Goal: Task Accomplishment & Management: Complete application form

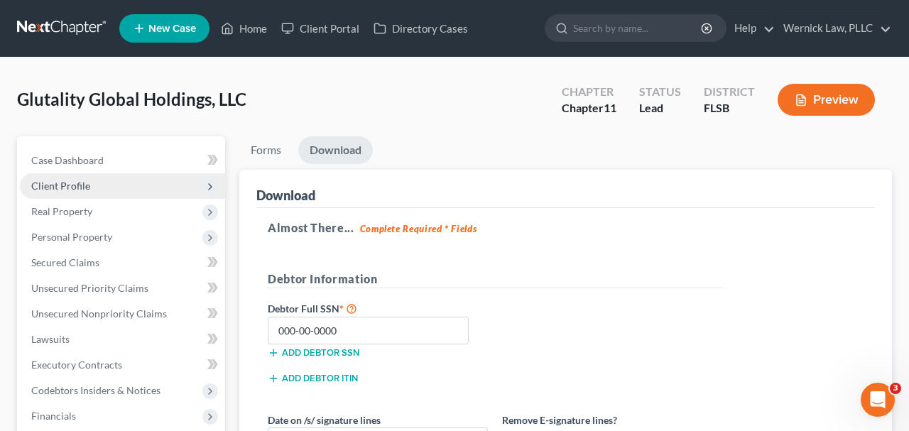
click at [129, 175] on span "Client Profile" at bounding box center [122, 186] width 205 height 26
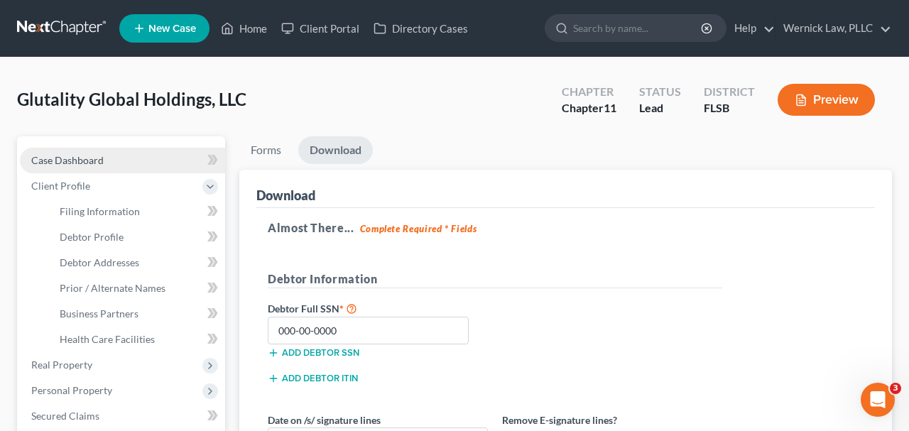
click at [119, 157] on link "Case Dashboard" at bounding box center [122, 161] width 205 height 26
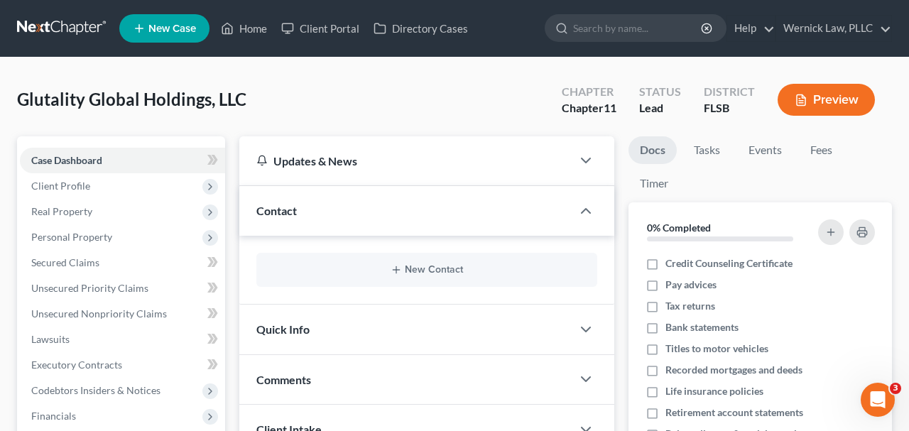
scroll to position [40, 0]
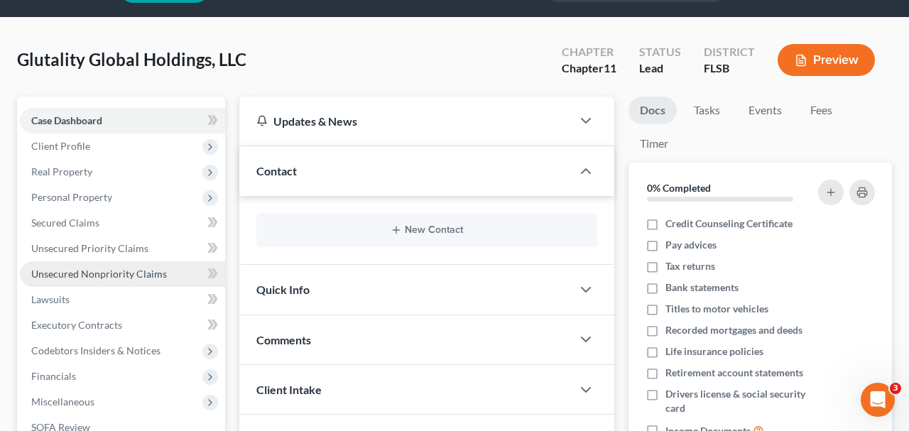
click at [154, 268] on span "Unsecured Nonpriority Claims" at bounding box center [99, 274] width 136 height 12
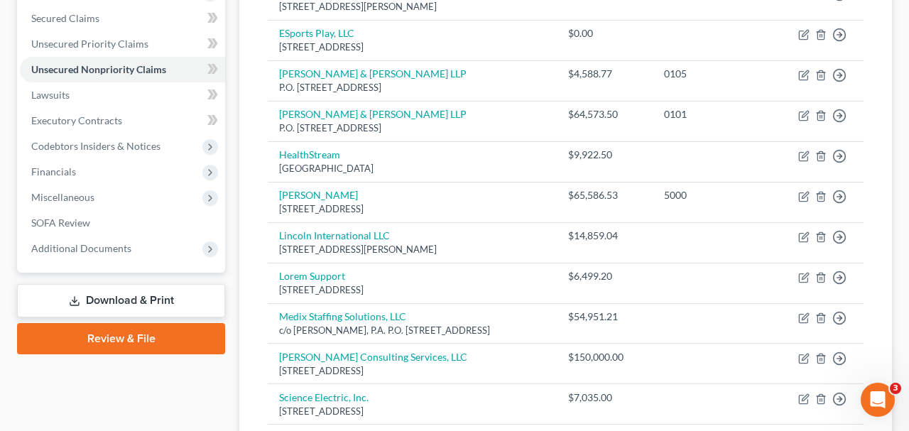
scroll to position [355, 0]
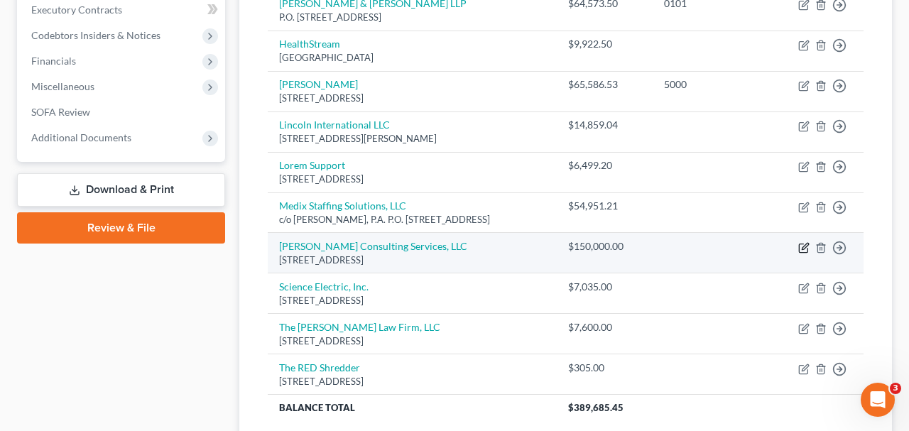
click at [802, 248] on icon "button" at bounding box center [805, 246] width 6 height 6
select select "9"
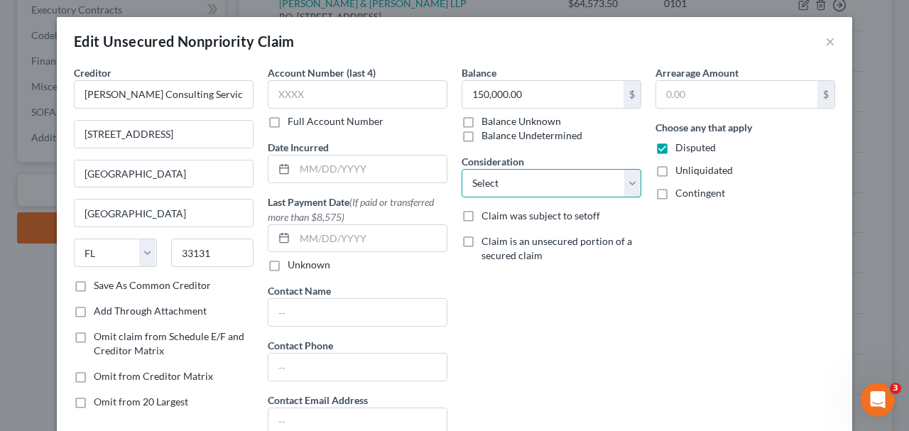
click at [538, 180] on select "Select Cable / Satellite Services Collection Agency Credit Card Debt Debt Couns…" at bounding box center [552, 183] width 180 height 28
select select "7"
click at [462, 169] on select "Select Cable / Satellite Services Collection Agency Credit Card Debt Debt Couns…" at bounding box center [552, 183] width 180 height 28
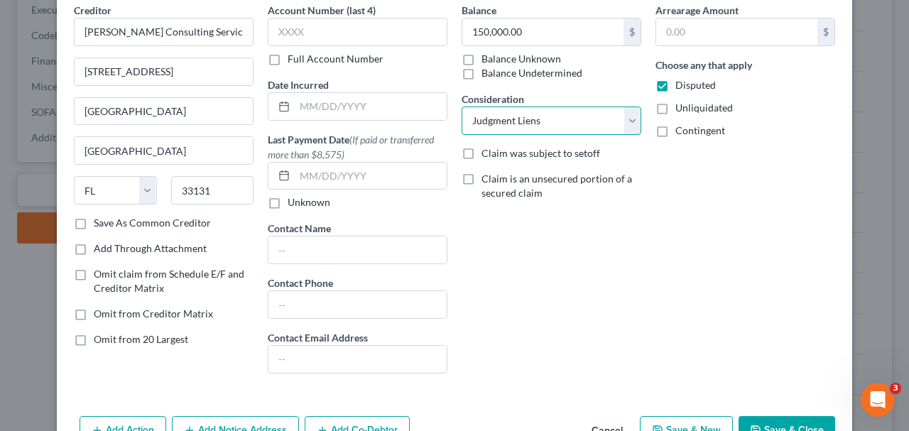
scroll to position [146, 0]
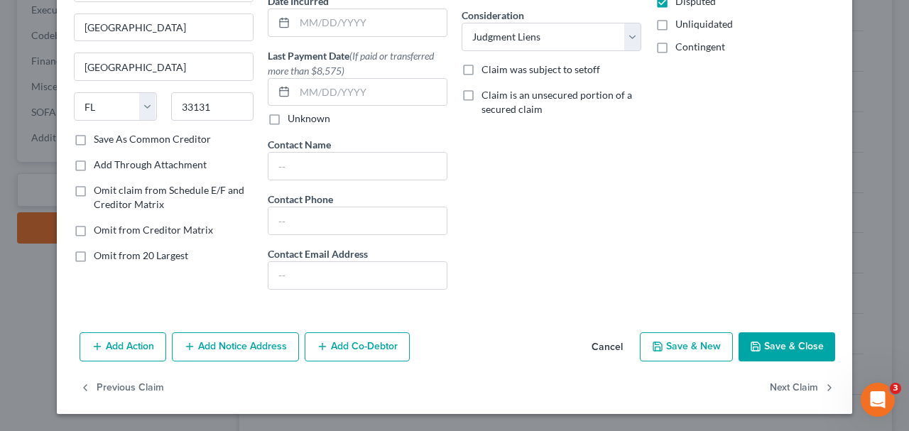
click at [785, 357] on button "Save & Close" at bounding box center [787, 347] width 97 height 30
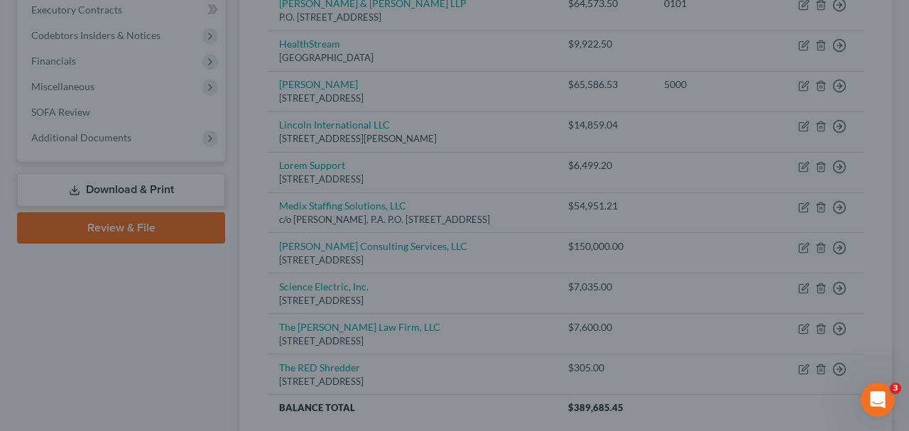
type input "0"
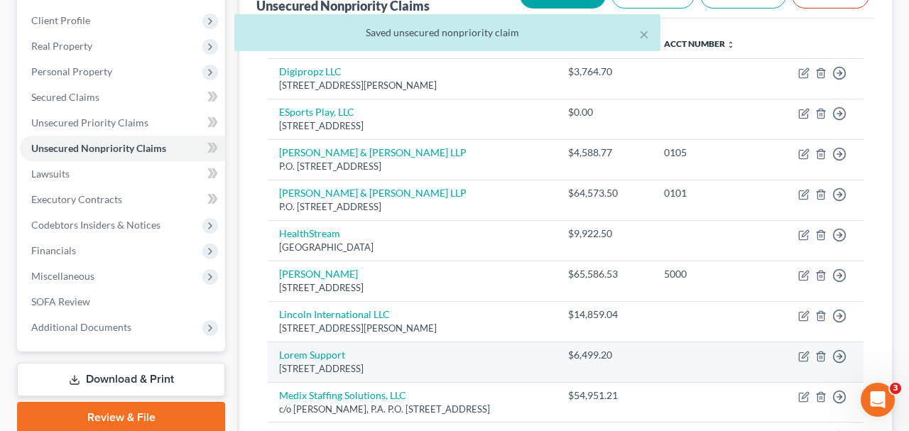
scroll to position [0, 0]
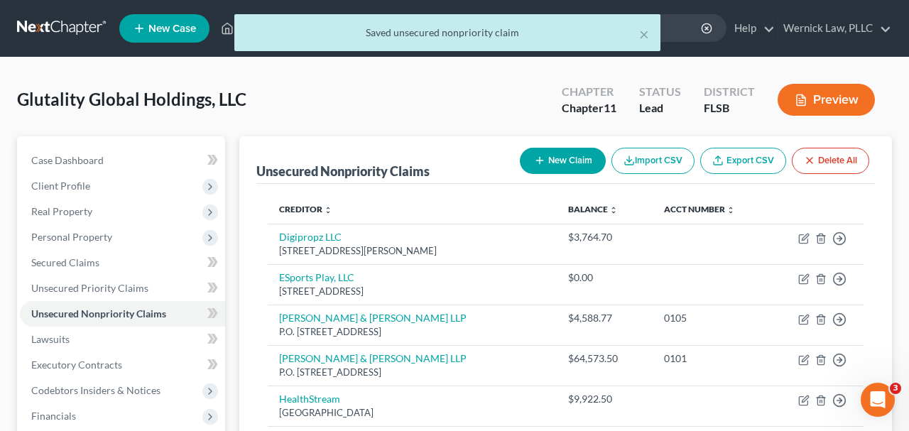
click at [837, 92] on button "Preview" at bounding box center [826, 100] width 97 height 32
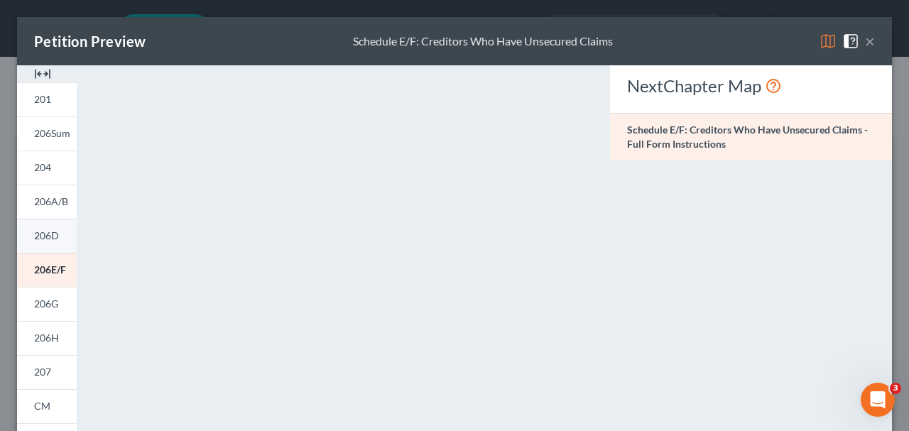
click at [53, 233] on span "206D" at bounding box center [46, 235] width 25 height 12
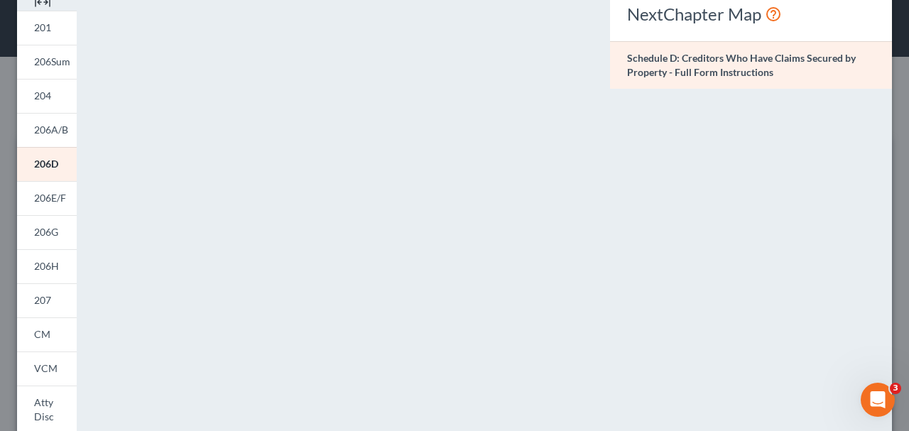
scroll to position [71, 0]
click at [62, 131] on span "206A/B" at bounding box center [51, 130] width 34 height 12
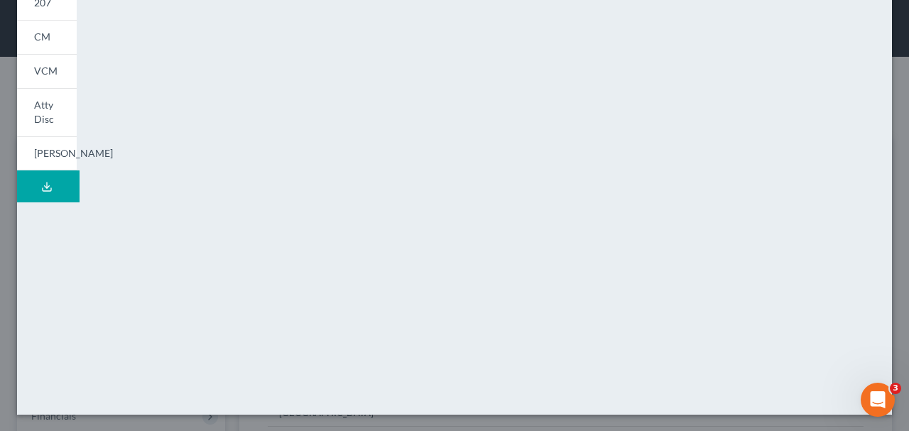
scroll to position [136, 0]
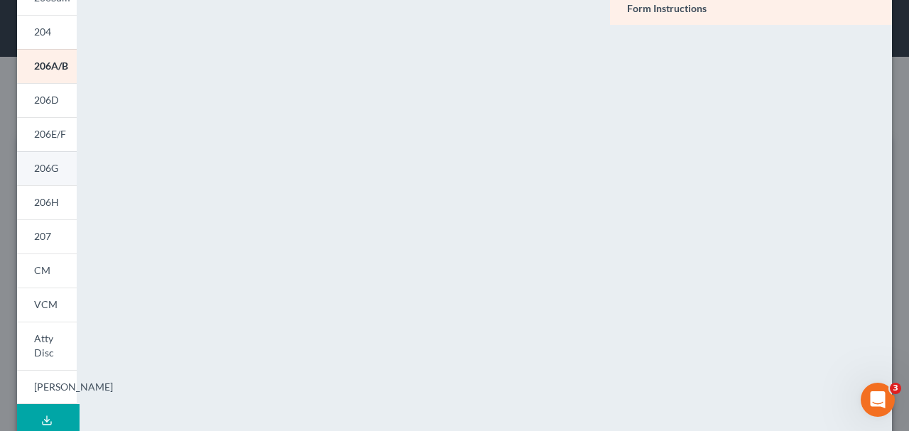
click at [55, 168] on span "206G" at bounding box center [46, 168] width 24 height 12
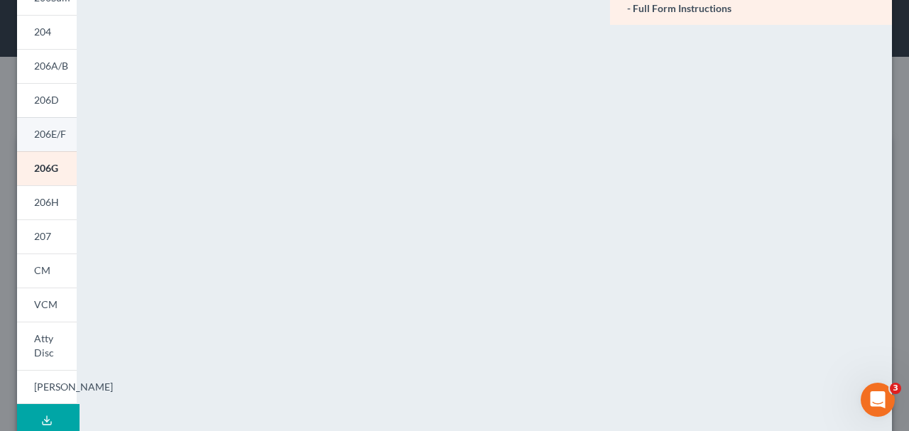
click at [50, 121] on link "206E/F" at bounding box center [47, 134] width 60 height 34
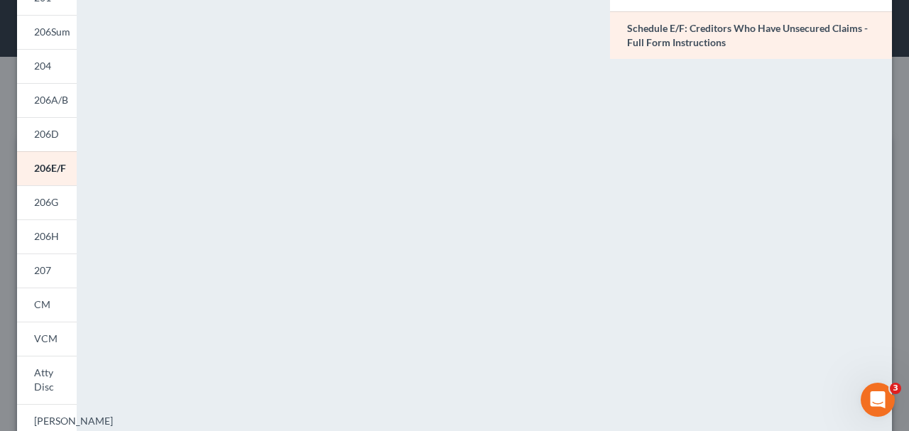
scroll to position [95, 0]
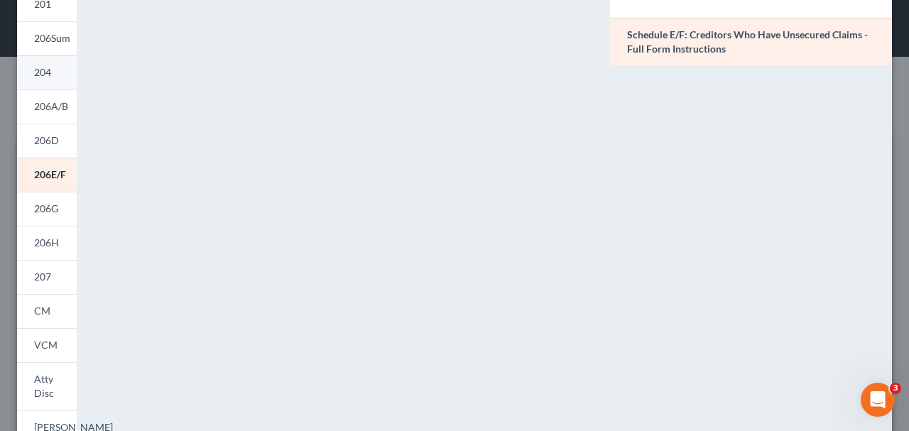
click at [54, 72] on link "204" at bounding box center [47, 72] width 60 height 34
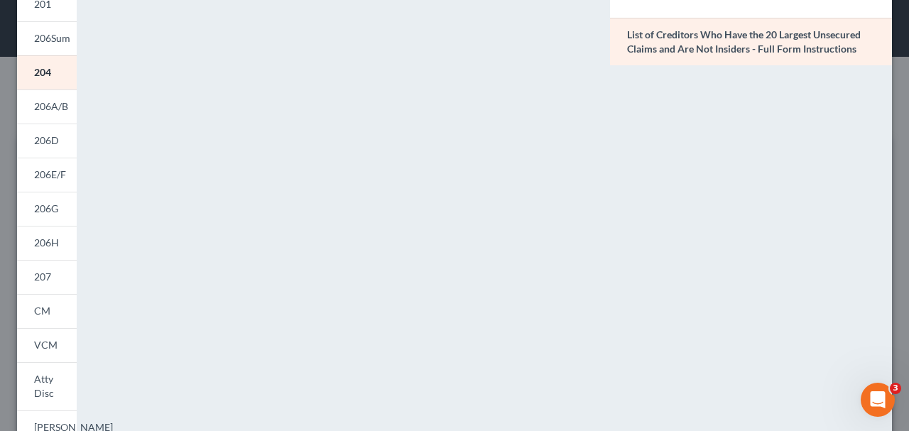
scroll to position [189, 0]
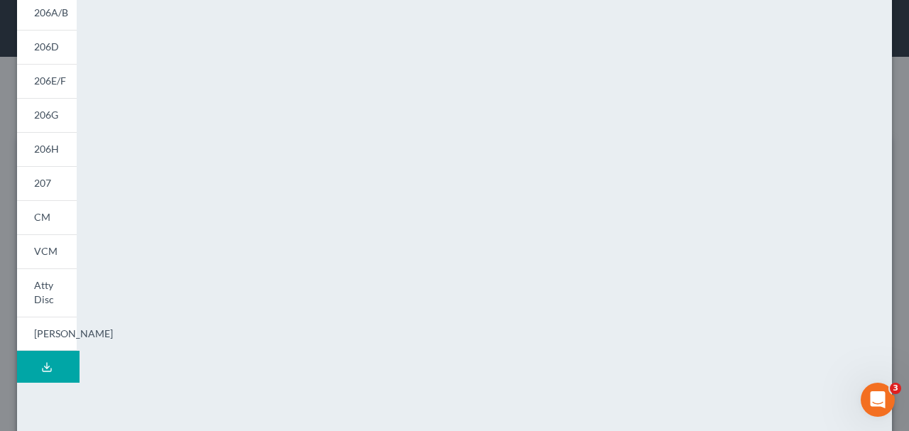
click at [901, 101] on div "Petition Preview List of Creditors Who Have the 20 Largest Unsecured Claims and…" at bounding box center [454, 215] width 909 height 431
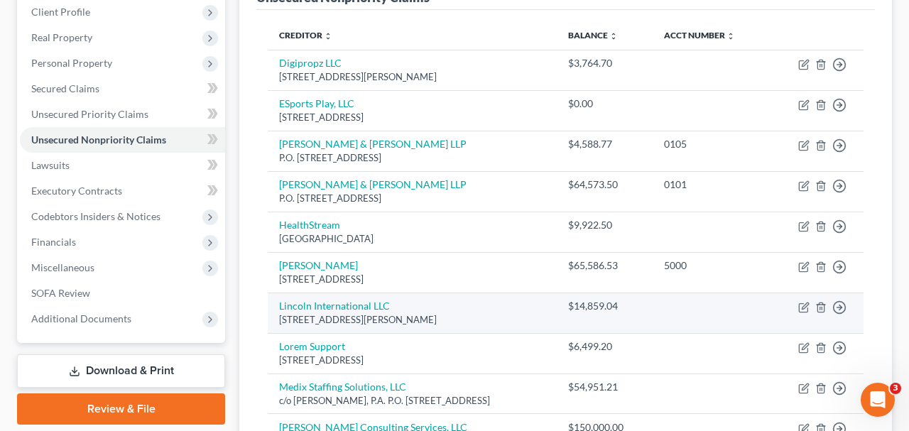
scroll to position [220, 0]
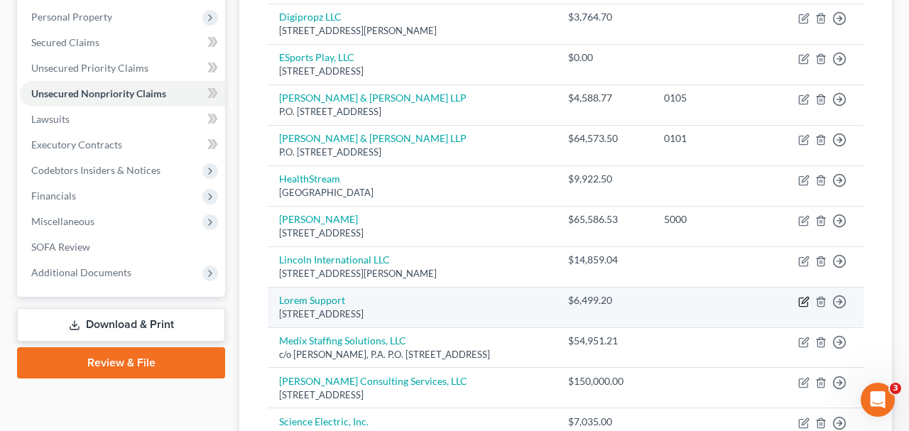
click at [805, 298] on icon "button" at bounding box center [805, 300] width 6 height 6
select select "9"
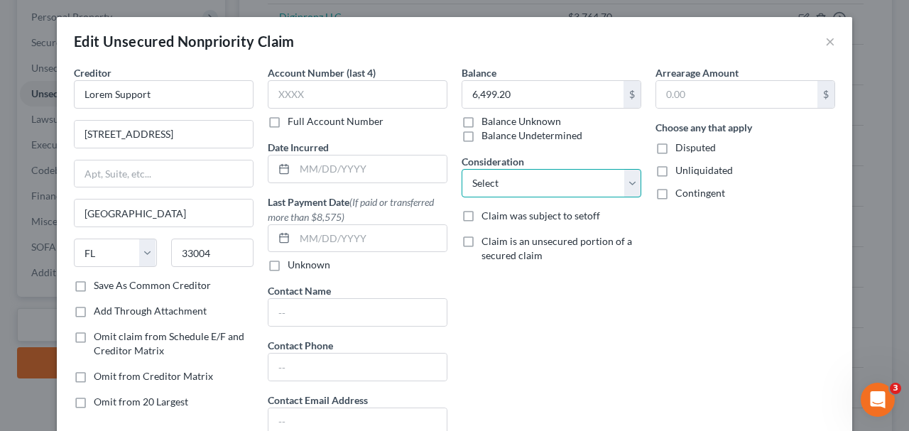
click at [555, 191] on select "Select Cable / Satellite Services Collection Agency Credit Card Debt Debt Couns…" at bounding box center [552, 183] width 180 height 28
select select "14"
click at [462, 169] on select "Select Cable / Satellite Services Collection Agency Credit Card Debt Debt Couns…" at bounding box center [552, 183] width 180 height 28
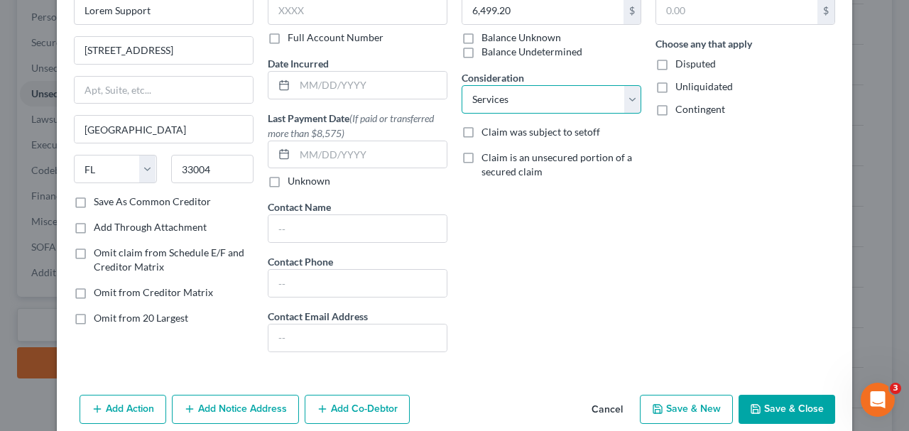
scroll to position [134, 0]
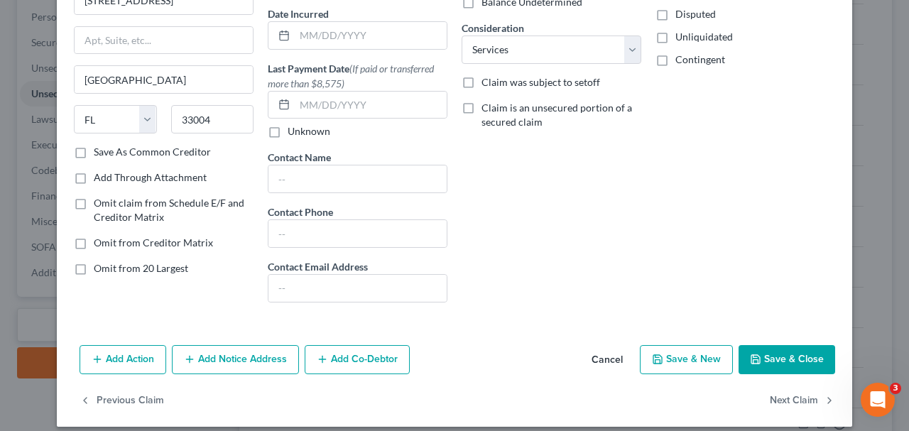
click at [787, 378] on div "Add Action Add Notice Address Add Co-Debtor Cancel Save & New Save & Close" at bounding box center [454, 363] width 795 height 47
click at [783, 367] on button "Save & Close" at bounding box center [787, 360] width 97 height 30
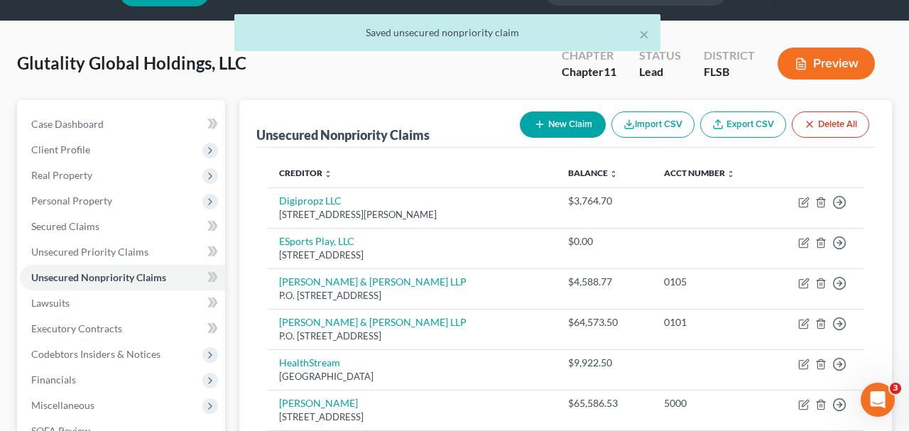
scroll to position [0, 0]
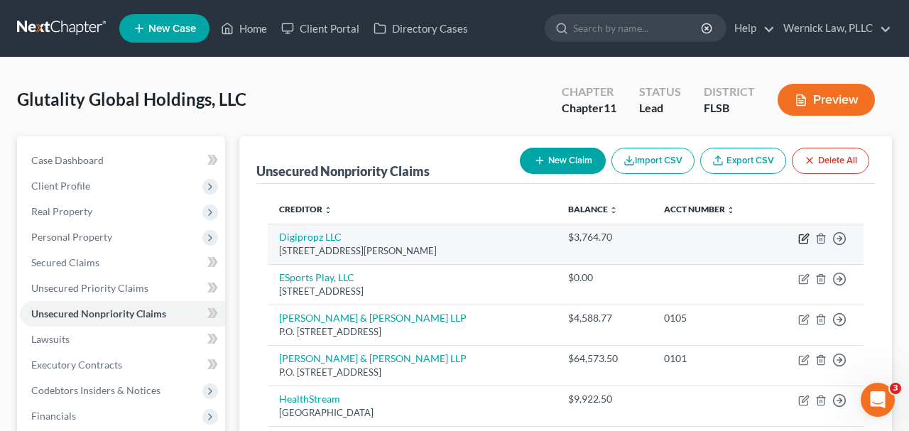
click at [805, 239] on icon "button" at bounding box center [803, 238] width 11 height 11
select select "45"
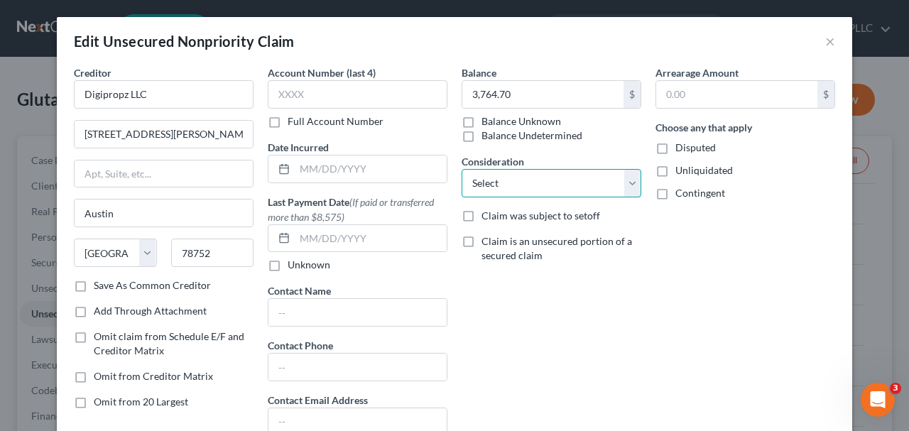
click at [514, 179] on select "Select Cable / Satellite Services Collection Agency Credit Card Debt Debt Couns…" at bounding box center [552, 183] width 180 height 28
select select "14"
click at [462, 169] on select "Select Cable / Satellite Services Collection Agency Credit Card Debt Debt Couns…" at bounding box center [552, 183] width 180 height 28
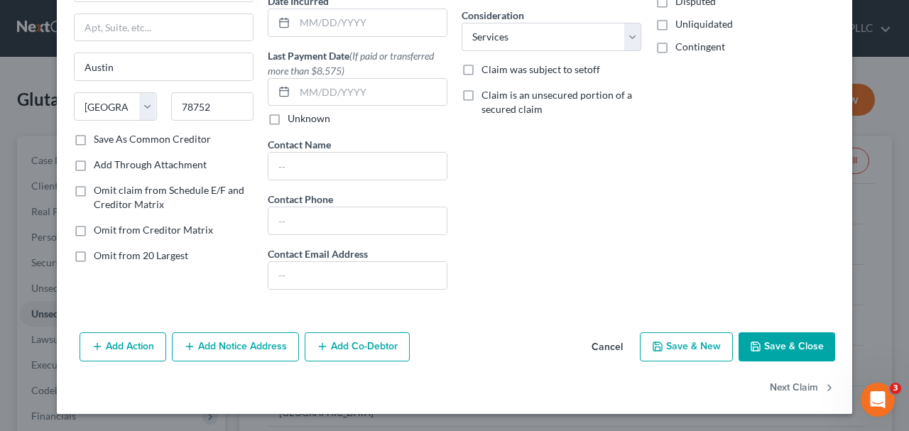
click at [783, 338] on button "Save & Close" at bounding box center [787, 347] width 97 height 30
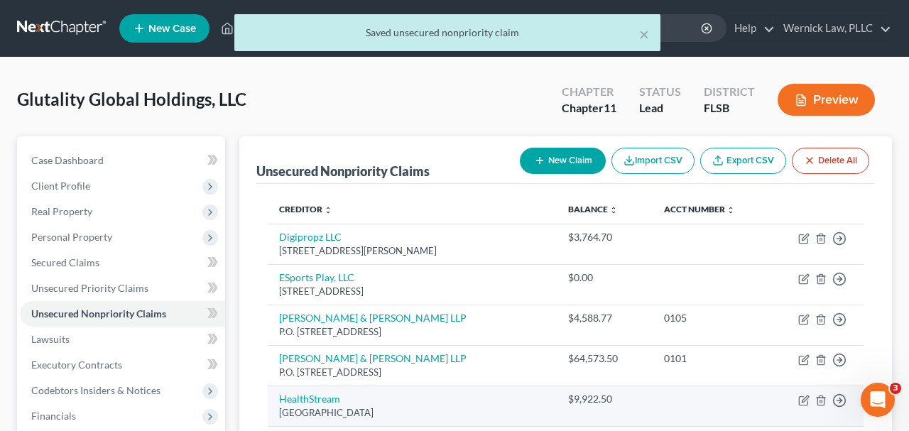
scroll to position [472, 0]
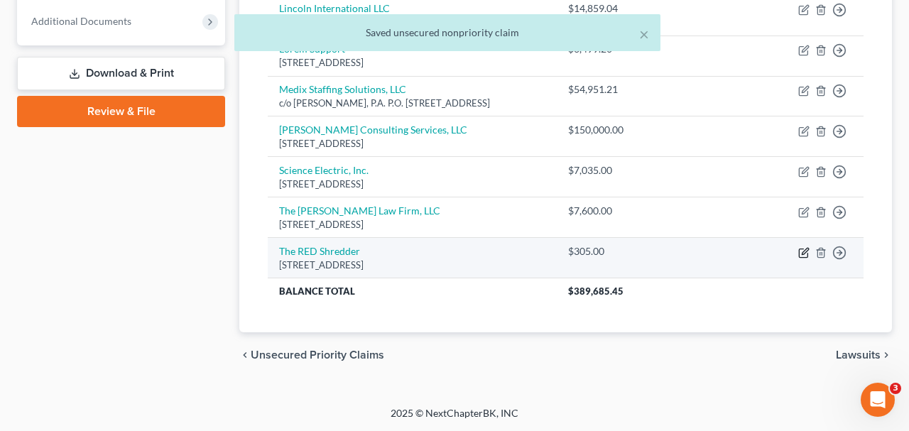
click at [805, 256] on icon "button" at bounding box center [803, 253] width 9 height 9
select select "9"
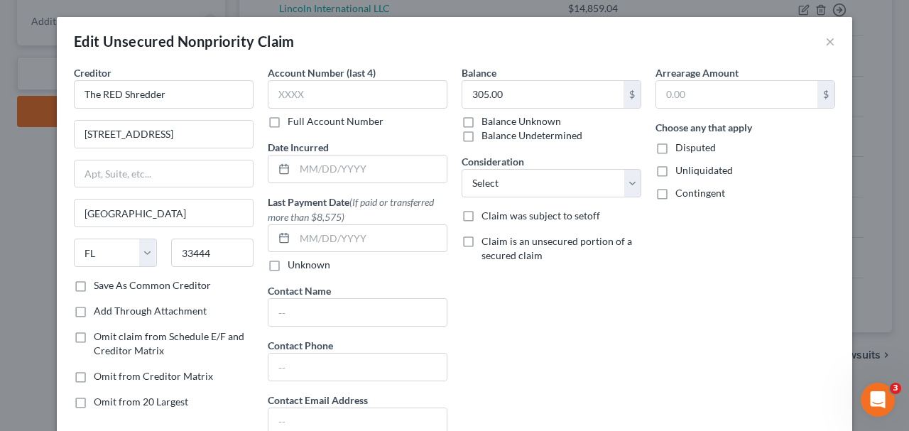
click at [577, 164] on div "Consideration Select Cable / Satellite Services Collection Agency Credit Card D…" at bounding box center [552, 175] width 180 height 43
click at [579, 171] on select "Select Cable / Satellite Services Collection Agency Credit Card Debt Debt Couns…" at bounding box center [552, 183] width 180 height 28
select select "14"
click at [462, 169] on select "Select Cable / Satellite Services Collection Agency Credit Card Debt Debt Couns…" at bounding box center [552, 183] width 180 height 28
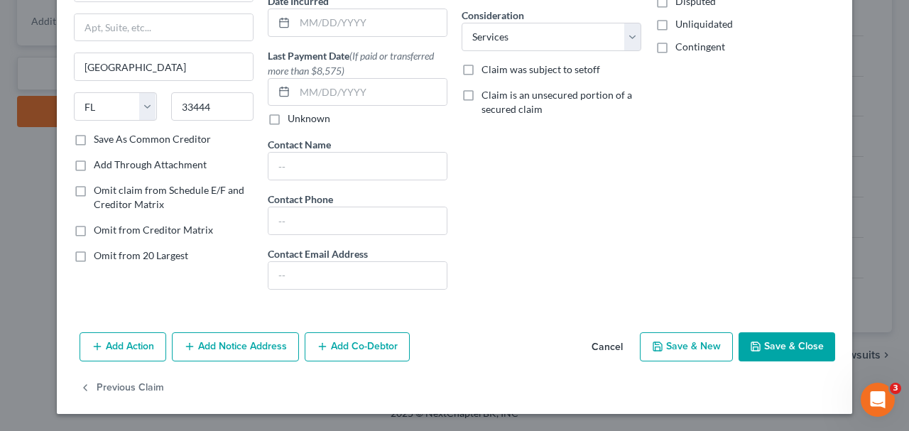
click at [770, 358] on button "Save & Close" at bounding box center [787, 347] width 97 height 30
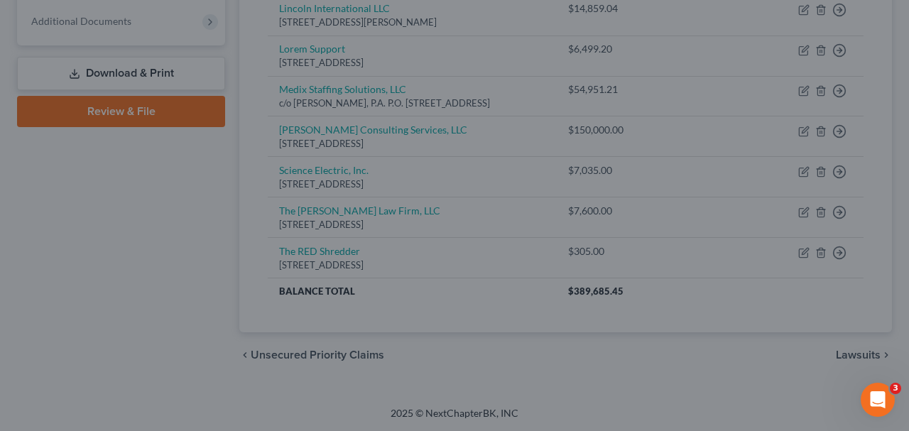
type input "0"
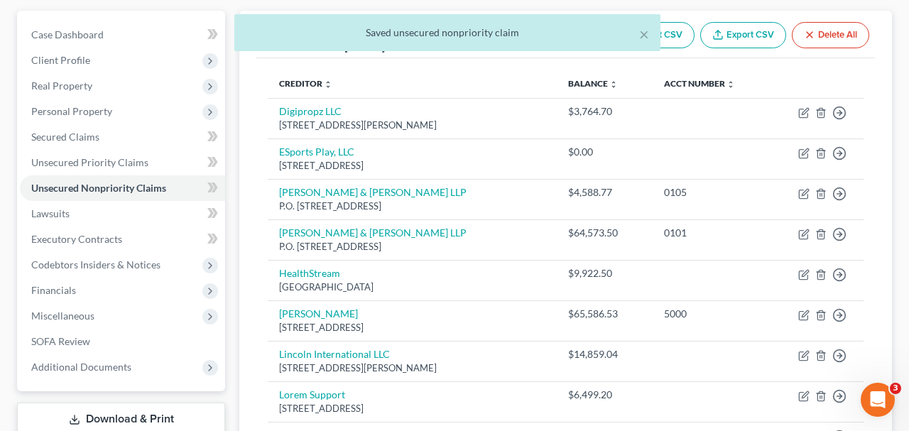
scroll to position [118, 0]
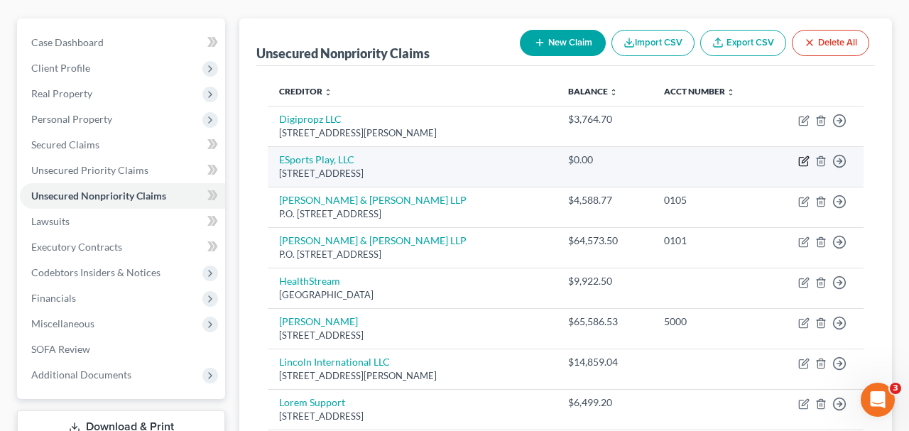
click at [799, 161] on icon "button" at bounding box center [803, 162] width 9 height 9
select select "7"
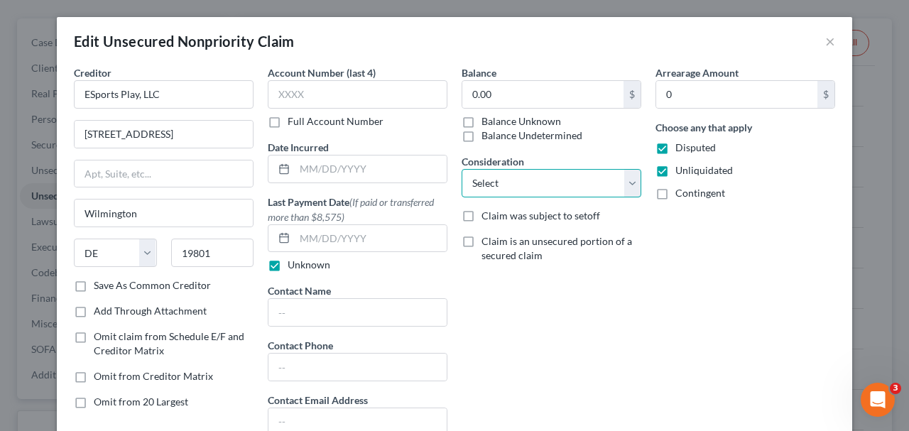
click at [550, 183] on select "Select Cable / Satellite Services Collection Agency Credit Card Debt Debt Couns…" at bounding box center [552, 183] width 180 height 28
click at [462, 169] on select "Select Cable / Satellite Services Collection Agency Credit Card Debt Debt Couns…" at bounding box center [552, 183] width 180 height 28
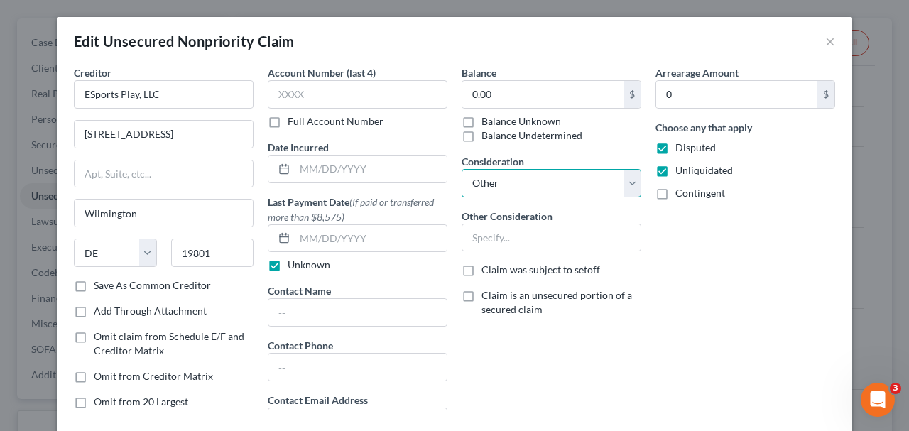
click at [551, 181] on select "Select Cable / Satellite Services Collection Agency Credit Card Debt Debt Couns…" at bounding box center [552, 183] width 180 height 28
select select "14"
click at [462, 169] on select "Select Cable / Satellite Services Collection Agency Credit Card Debt Debt Couns…" at bounding box center [552, 183] width 180 height 28
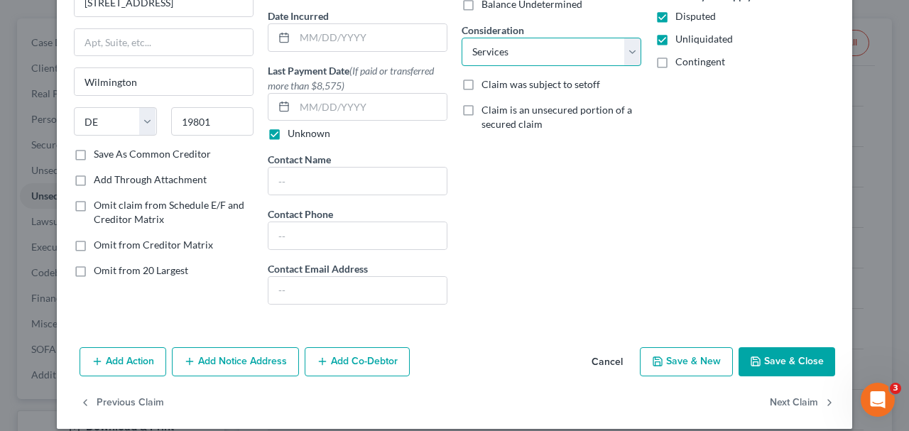
scroll to position [134, 0]
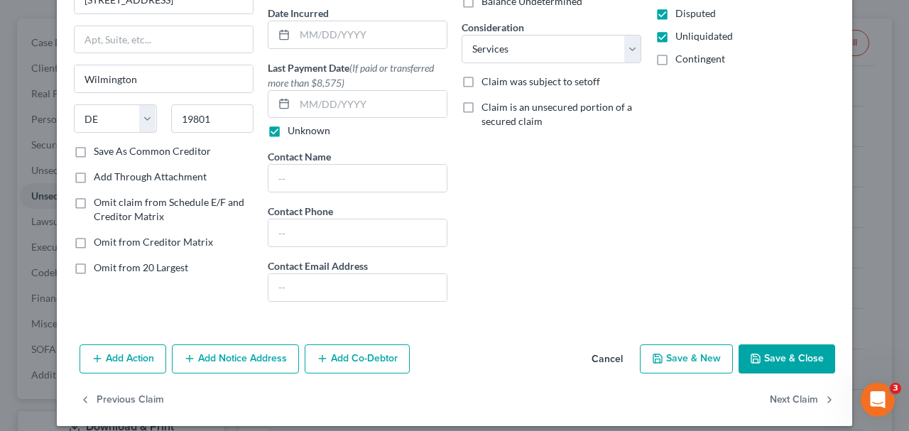
click at [770, 362] on button "Save & Close" at bounding box center [787, 359] width 97 height 30
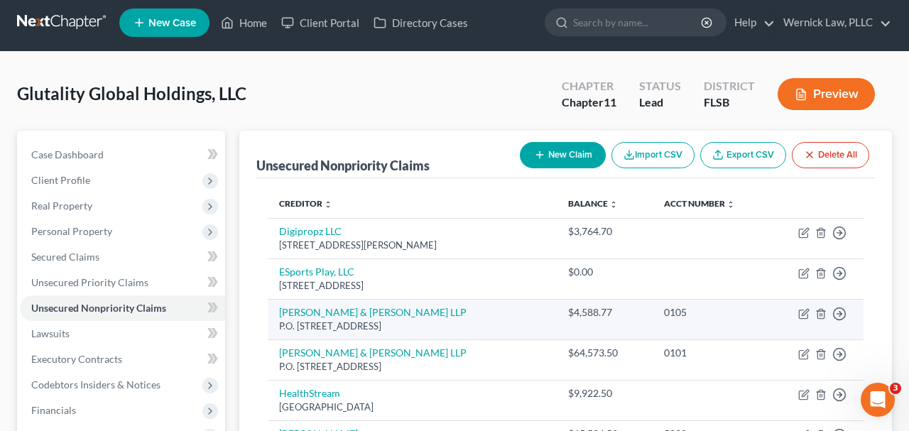
scroll to position [0, 0]
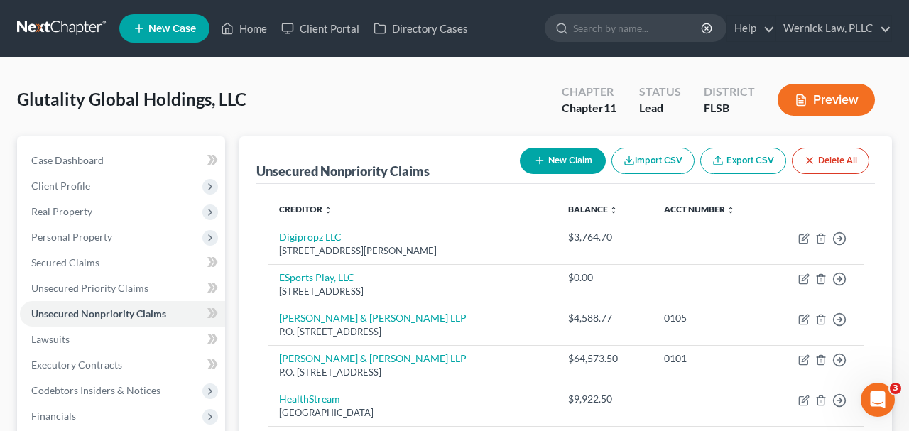
click at [822, 106] on button "Preview" at bounding box center [826, 100] width 97 height 32
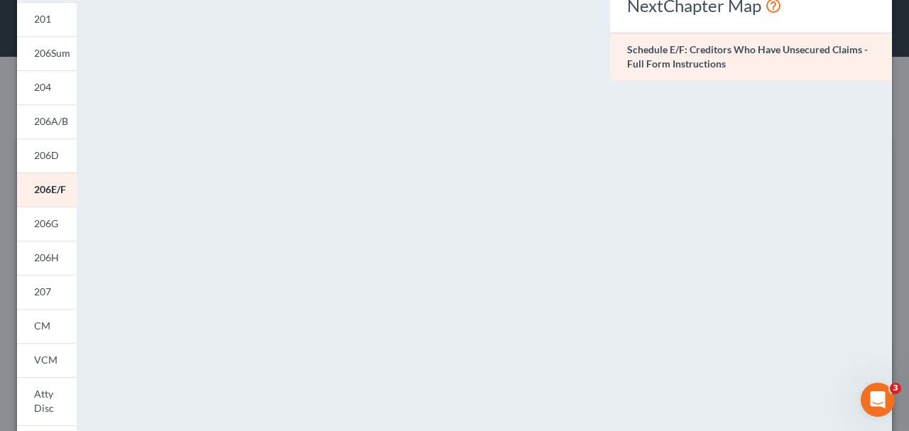
scroll to position [112, 0]
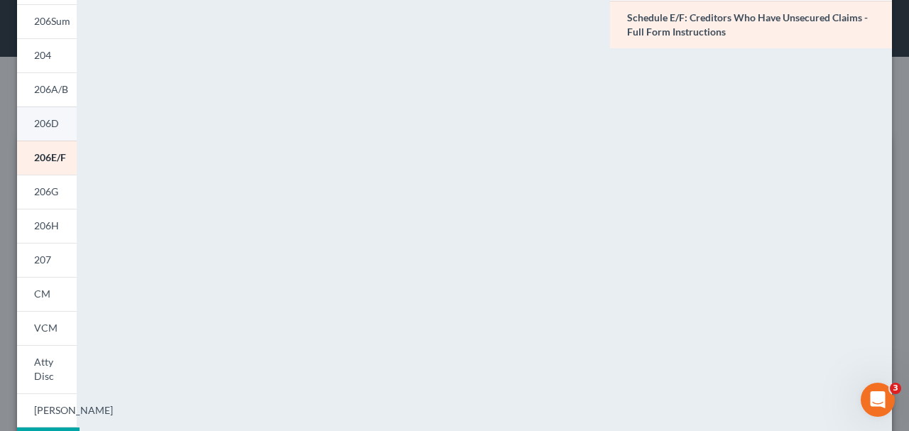
click at [47, 133] on link "206D" at bounding box center [47, 124] width 60 height 34
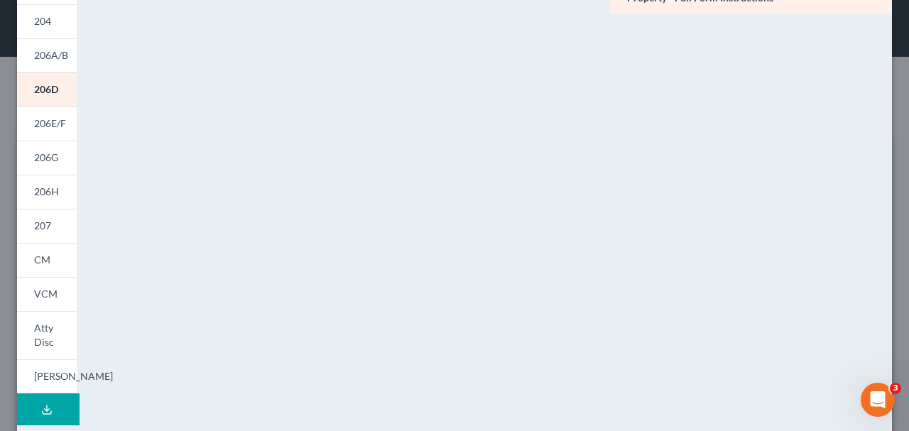
scroll to position [0, 0]
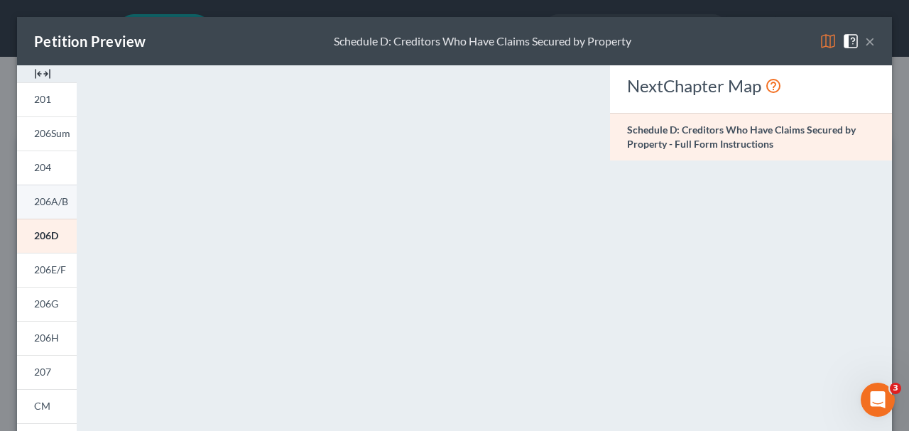
click at [51, 187] on link "206A/B" at bounding box center [47, 202] width 60 height 34
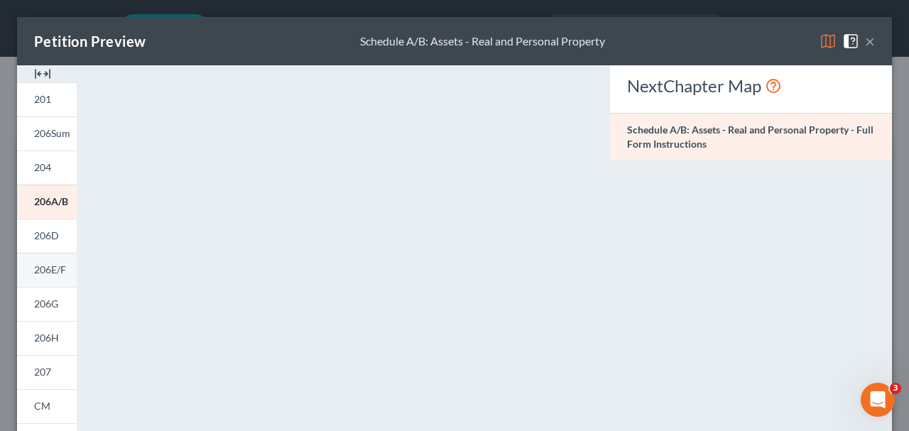
click at [60, 279] on link "206E/F" at bounding box center [47, 270] width 60 height 34
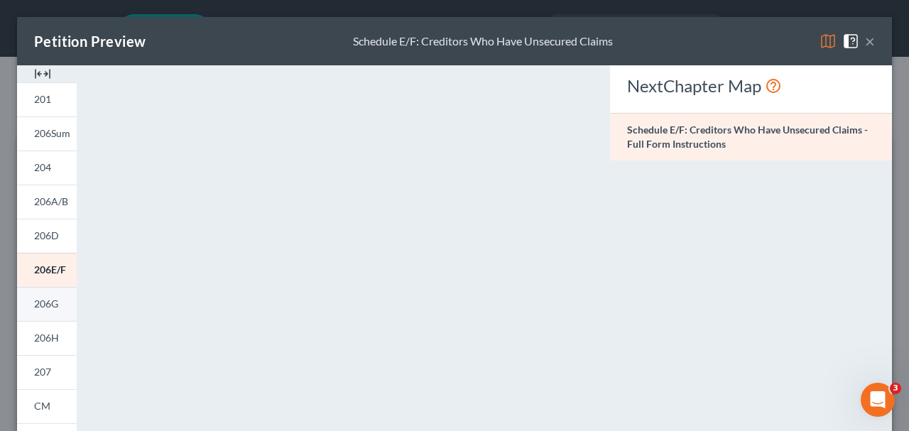
click at [55, 311] on link "206G" at bounding box center [47, 304] width 60 height 34
click at [53, 182] on link "204" at bounding box center [47, 168] width 60 height 34
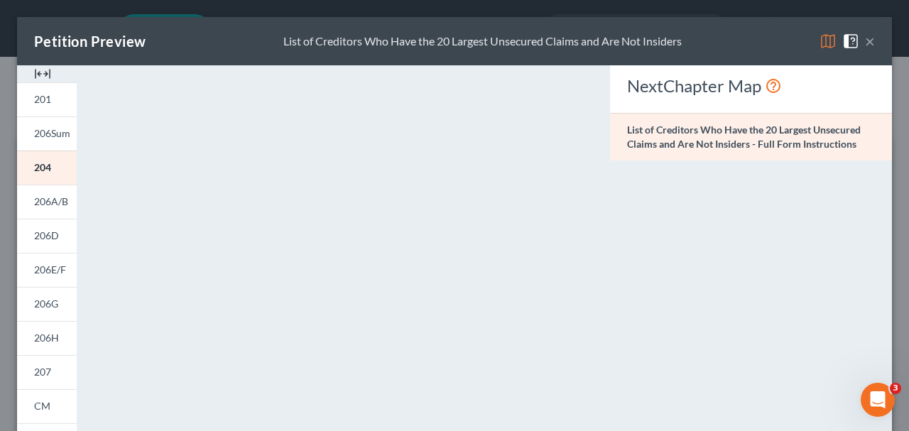
click at [868, 48] on button "×" at bounding box center [870, 41] width 10 height 17
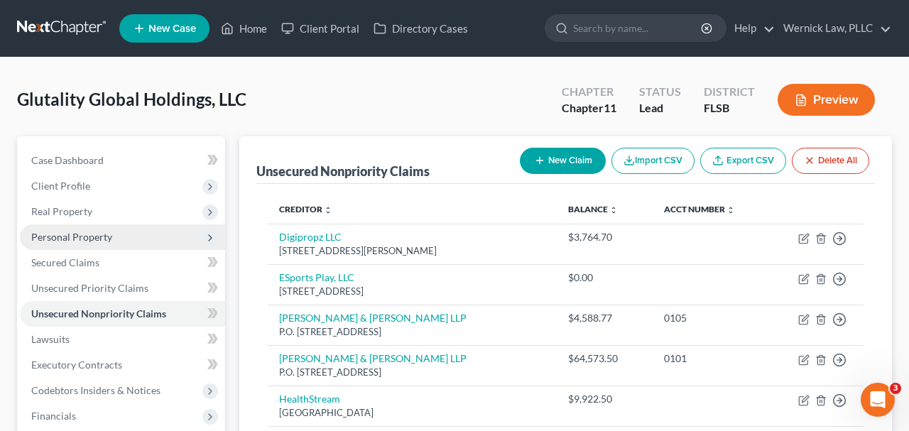
click at [123, 230] on span "Personal Property" at bounding box center [122, 237] width 205 height 26
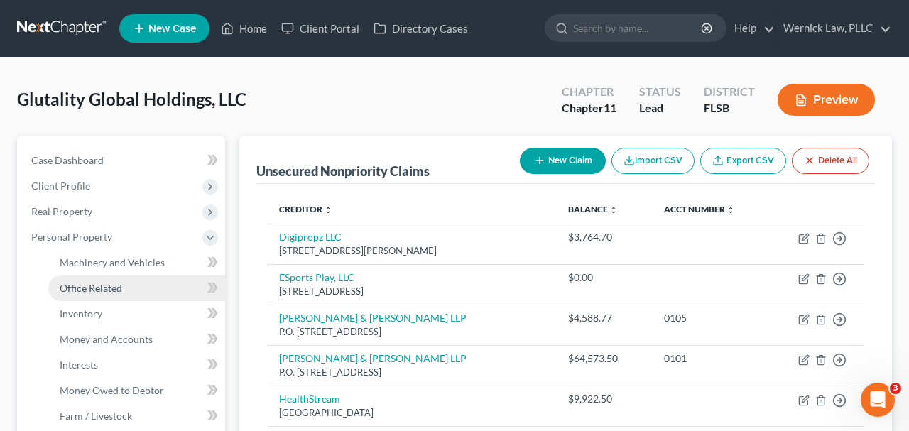
click at [127, 284] on link "Office Related" at bounding box center [136, 289] width 177 height 26
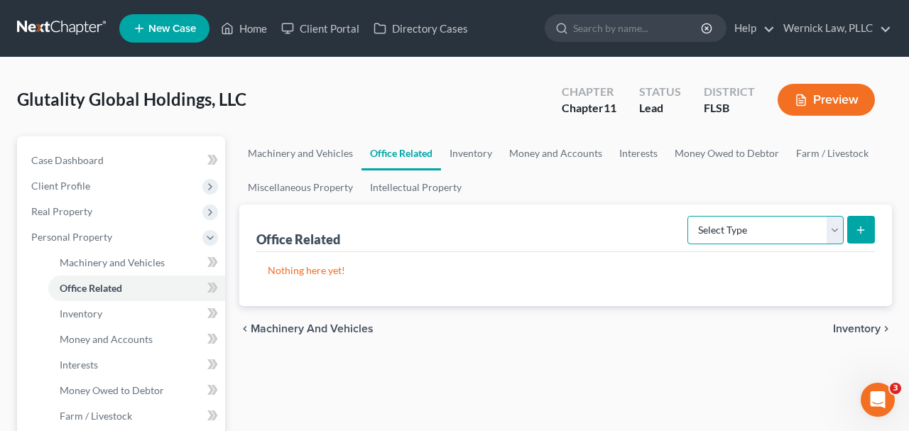
click at [832, 237] on select "Select Type Collectibles (A/B: 42) Office Equipment (A/B: 41) Office Fixtures (…" at bounding box center [766, 230] width 156 height 28
select select "equipment"
click at [688, 216] on select "Select Type Collectibles (A/B: 42) Office Equipment (A/B: 41) Office Fixtures (…" at bounding box center [766, 230] width 156 height 28
click at [859, 237] on button "submit" at bounding box center [861, 230] width 28 height 28
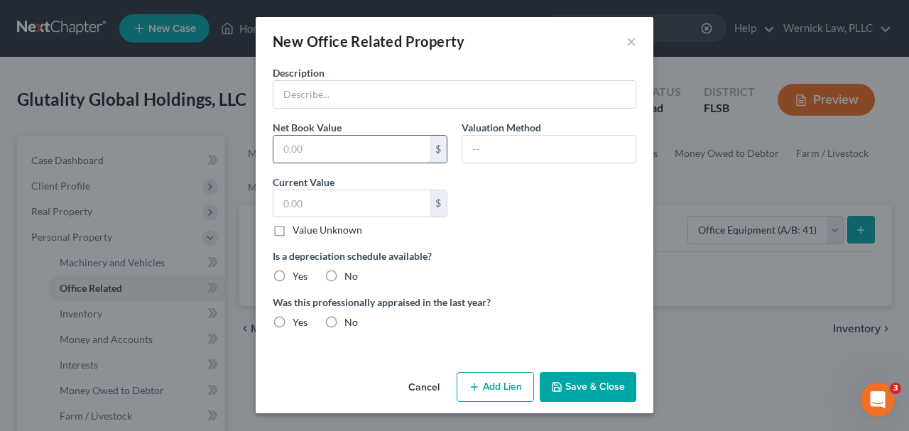
click at [414, 149] on input "text" at bounding box center [351, 149] width 156 height 27
click at [523, 156] on input "text" at bounding box center [548, 149] width 173 height 27
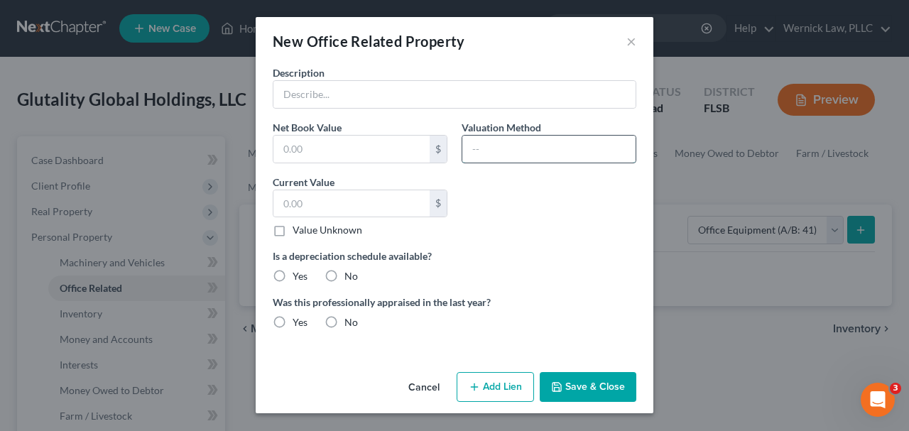
type input "N/A"
click at [344, 275] on label "No" at bounding box center [350, 276] width 13 height 14
click at [350, 275] on input "No" at bounding box center [354, 273] width 9 height 9
radio input "true"
click at [344, 317] on label "No" at bounding box center [350, 322] width 13 height 14
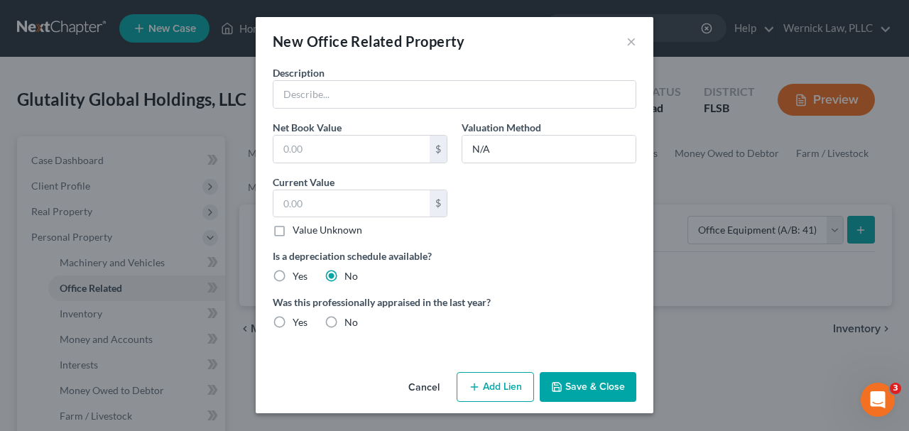
click at [350, 317] on input "No" at bounding box center [354, 319] width 9 height 9
radio input "true"
click at [590, 380] on button "Save & Close" at bounding box center [588, 387] width 97 height 30
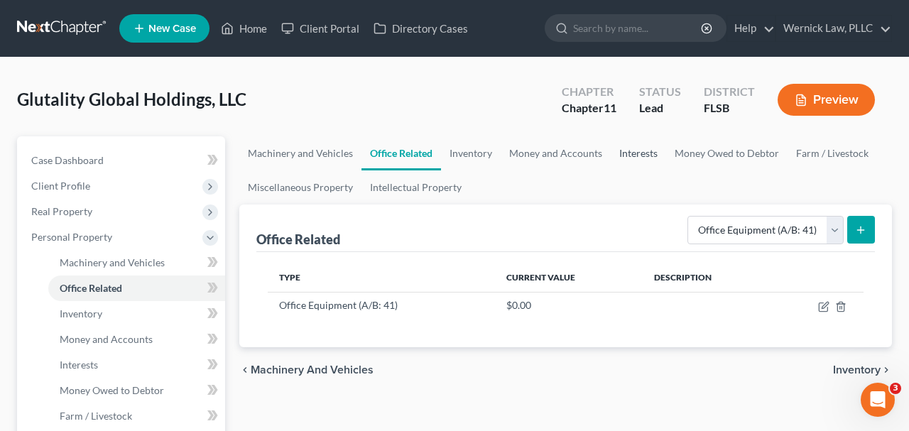
click at [633, 148] on link "Interests" at bounding box center [638, 153] width 55 height 34
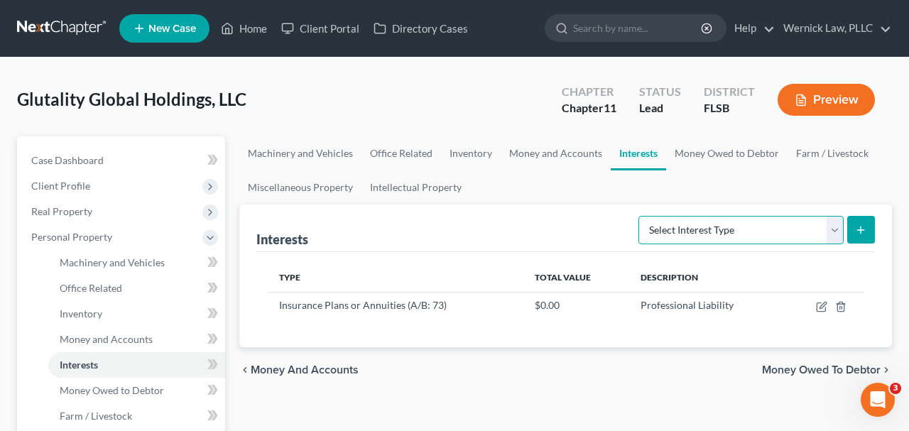
click at [743, 222] on select "Select Interest Type Bond (A/B: 16) Incorporated Business (A/B: 15) Insurance P…" at bounding box center [741, 230] width 205 height 28
click at [697, 165] on link "Money Owed to Debtor" at bounding box center [726, 153] width 121 height 34
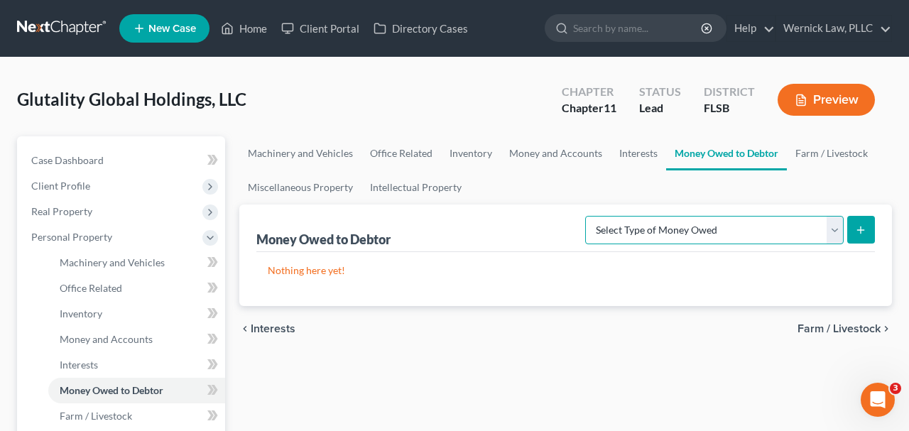
click at [666, 221] on select "Select Type of Money Owed Accounts Receivable (A/B: 11) Causes of Action Agains…" at bounding box center [714, 230] width 259 height 28
click at [324, 185] on link "Miscellaneous Property" at bounding box center [300, 187] width 122 height 34
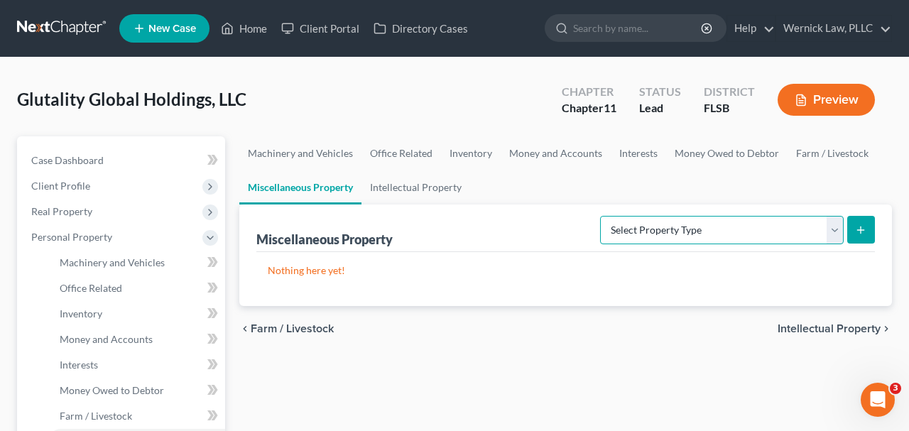
click at [662, 219] on select "Select Property Type Assigned for Creditor Benefit [DATE] (SOFA: 8) Assigned to…" at bounding box center [722, 230] width 244 height 28
click at [658, 143] on link "Interests" at bounding box center [638, 153] width 55 height 34
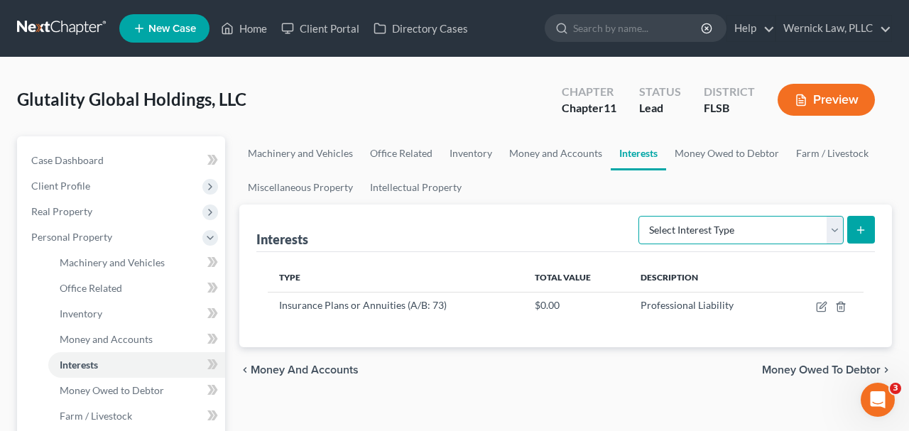
click at [702, 228] on select "Select Interest Type Bond (A/B: 16) Incorporated Business (A/B: 15) Insurance P…" at bounding box center [741, 230] width 205 height 28
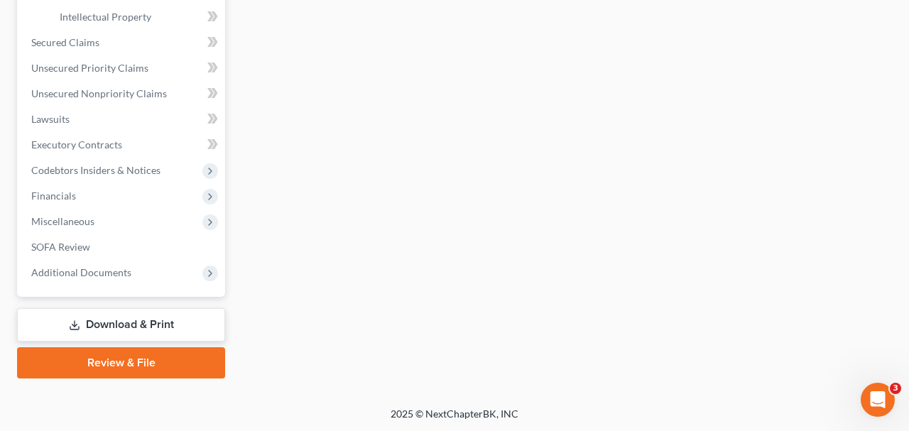
click at [173, 330] on link "Download & Print" at bounding box center [121, 324] width 208 height 33
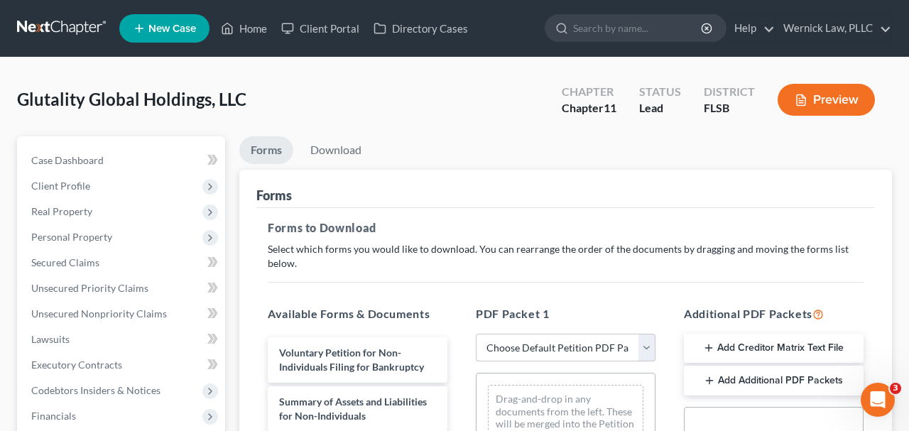
click at [541, 334] on select "Choose Default Petition PDF Packet Complete Bankruptcy Petition (all forms and …" at bounding box center [566, 348] width 180 height 28
select select "0"
click at [476, 334] on select "Choose Default Petition PDF Packet Complete Bankruptcy Petition (all forms and …" at bounding box center [566, 348] width 180 height 28
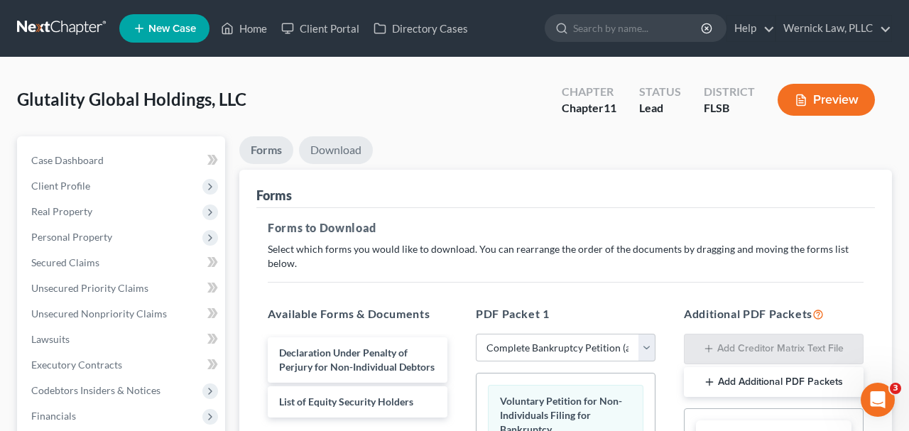
click at [334, 161] on link "Download" at bounding box center [336, 150] width 74 height 28
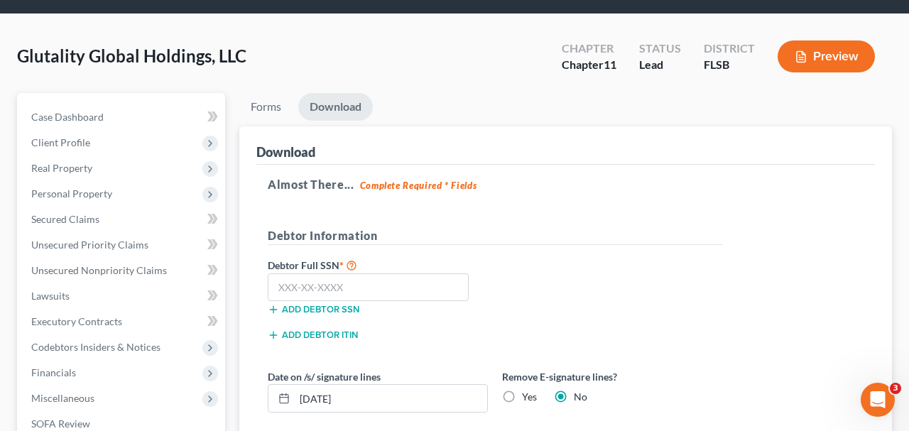
scroll to position [45, 0]
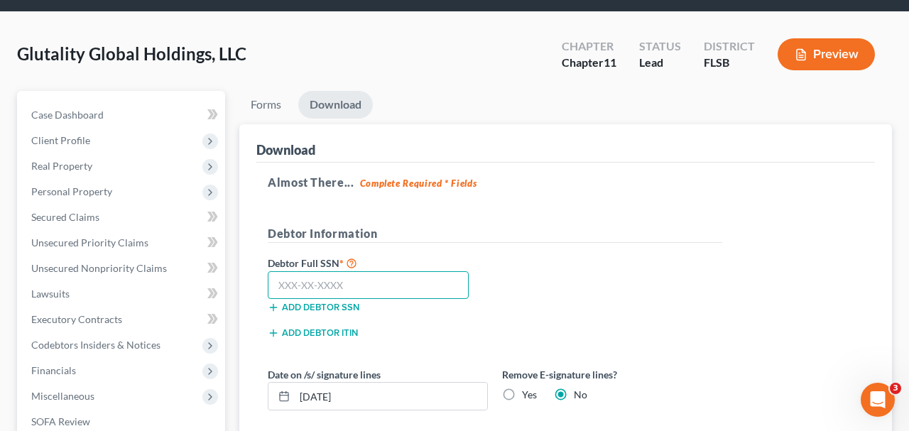
click at [327, 280] on input "text" at bounding box center [368, 285] width 201 height 28
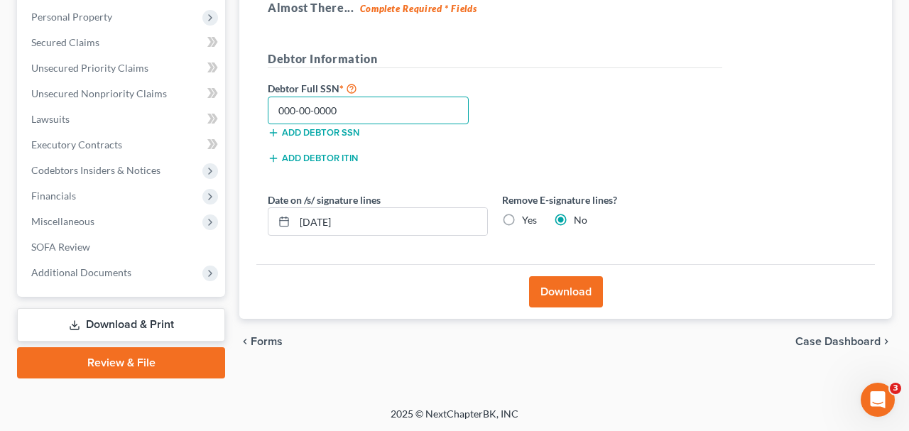
type input "000-00-0000"
click at [577, 307] on div "Download" at bounding box center [565, 291] width 619 height 55
click at [572, 297] on button "Download" at bounding box center [566, 291] width 74 height 31
